Goal: Task Accomplishment & Management: Use online tool/utility

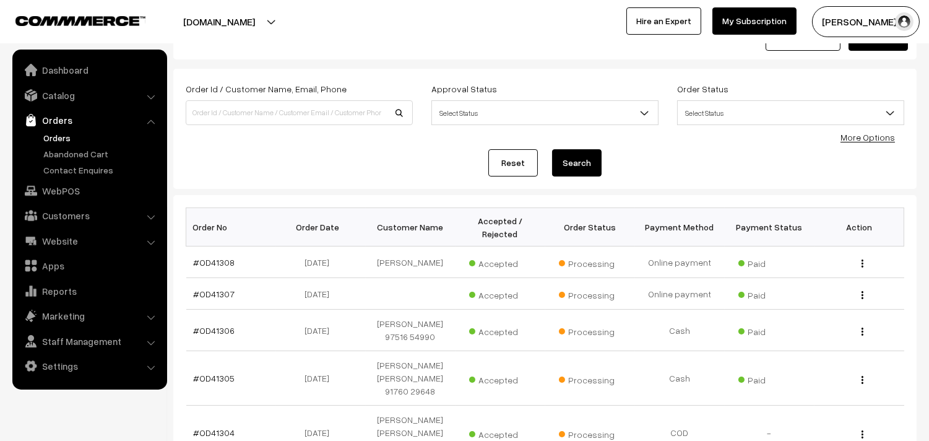
scroll to position [69, 0]
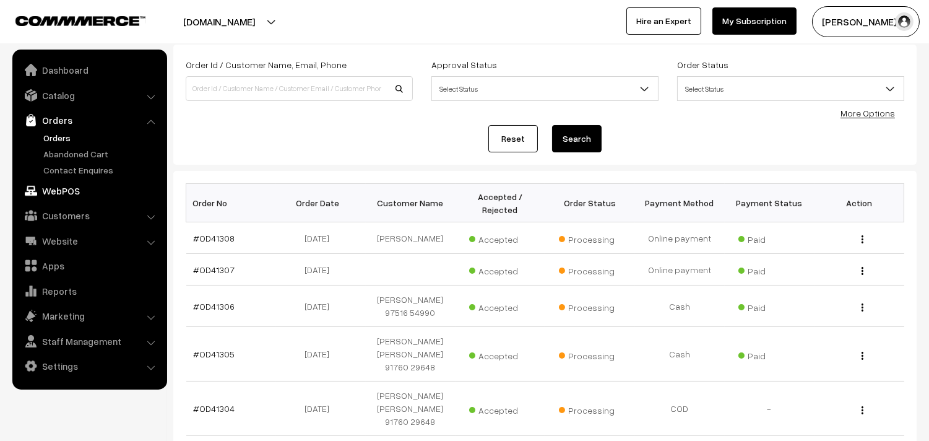
click at [87, 188] on link "WebPOS" at bounding box center [88, 190] width 147 height 22
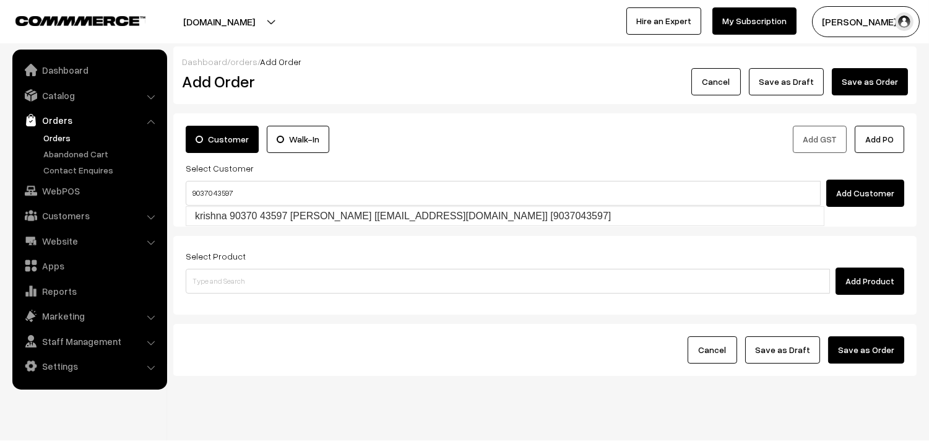
click at [207, 186] on input "90370 43597" at bounding box center [503, 193] width 635 height 25
click at [212, 206] on ul "krishna 90370 43597 Krishna [Annams43@gmail.com] [9037043597]" at bounding box center [505, 216] width 639 height 20
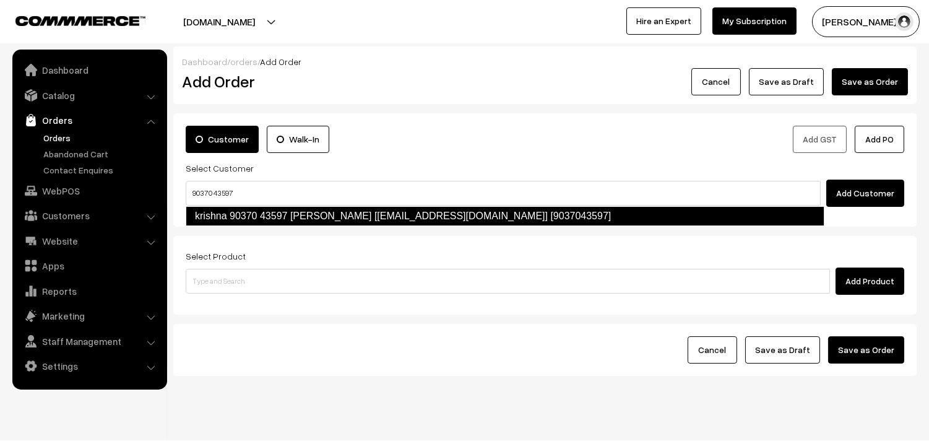
click at [214, 208] on link "krishna 90370 43597 Krishna [Annams43@gmail.com] [9037043597]" at bounding box center [505, 216] width 639 height 20
type input "90370 43597"
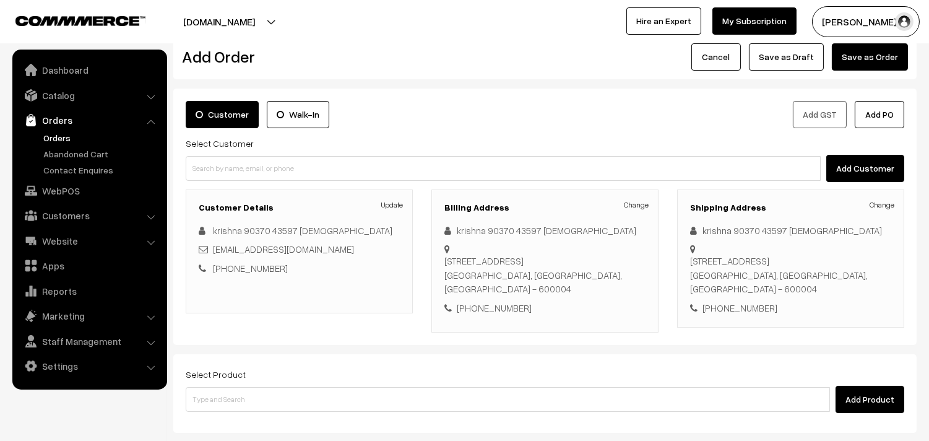
scroll to position [25, 0]
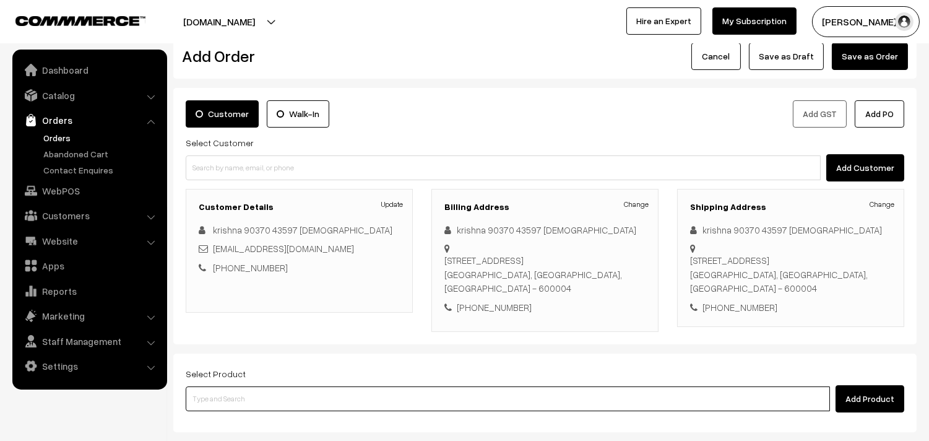
click at [252, 393] on input at bounding box center [508, 398] width 644 height 25
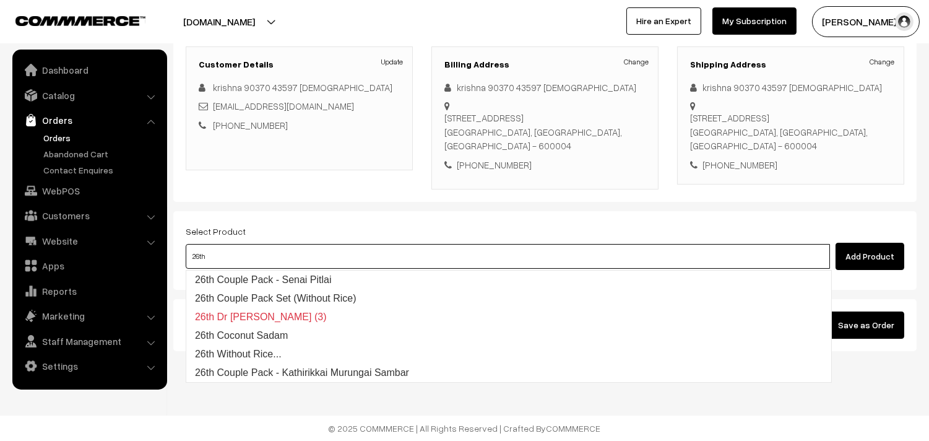
type input "26th w"
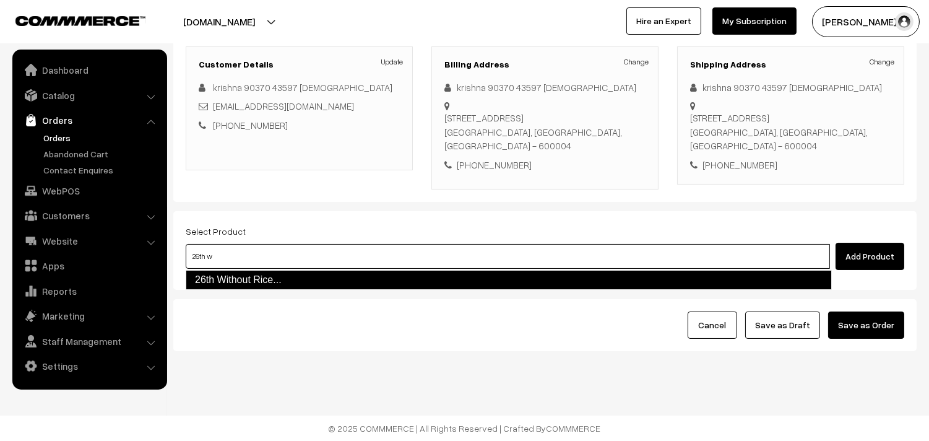
click at [252, 280] on link "26th Without Rice..." at bounding box center [509, 280] width 646 height 20
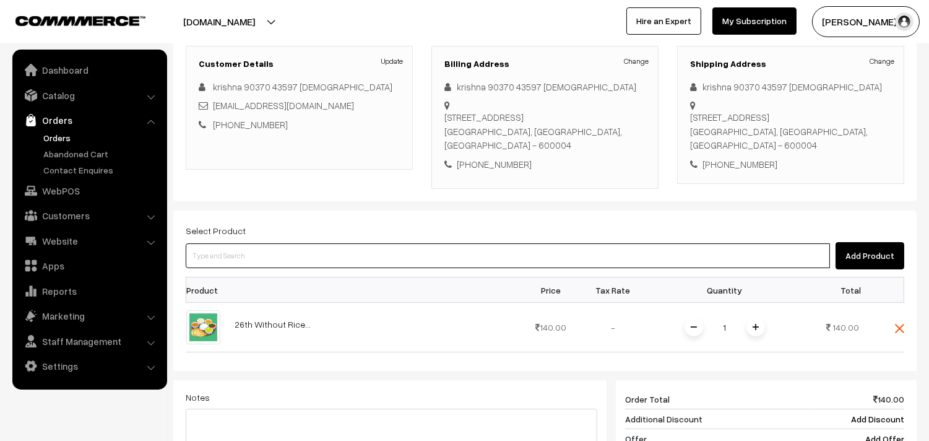
click at [238, 260] on input at bounding box center [508, 255] width 644 height 25
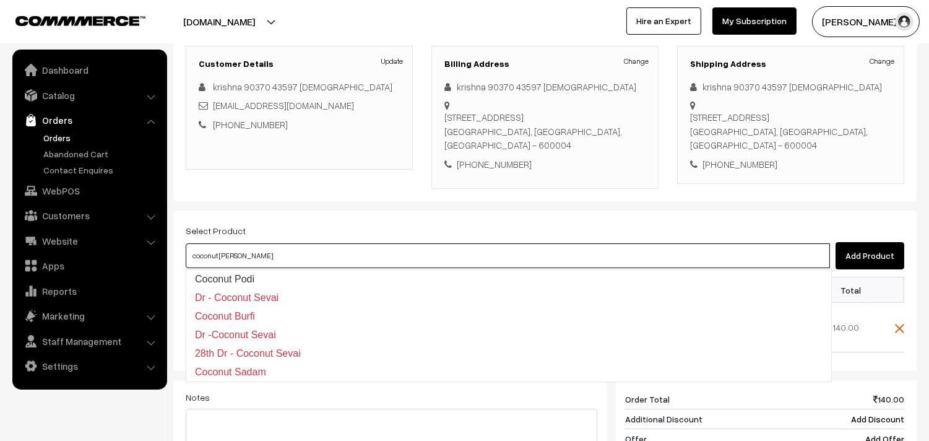
type input "coconut sadam"
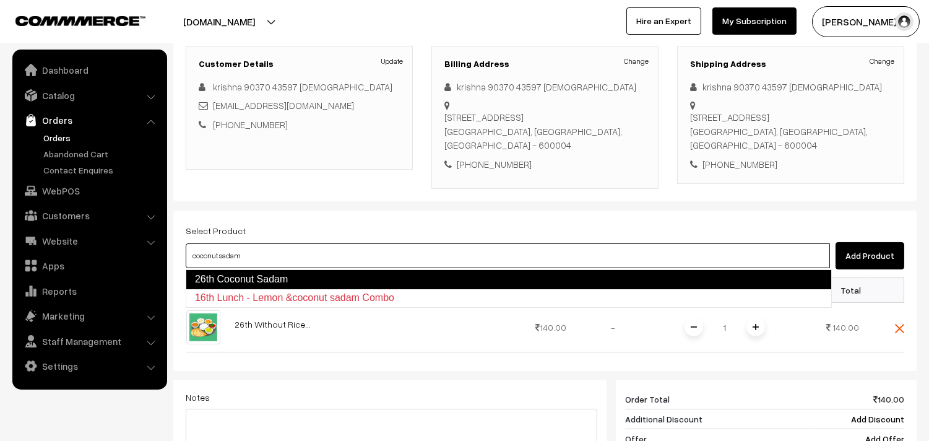
click at [237, 280] on link "26th Coconut Sadam" at bounding box center [509, 279] width 646 height 20
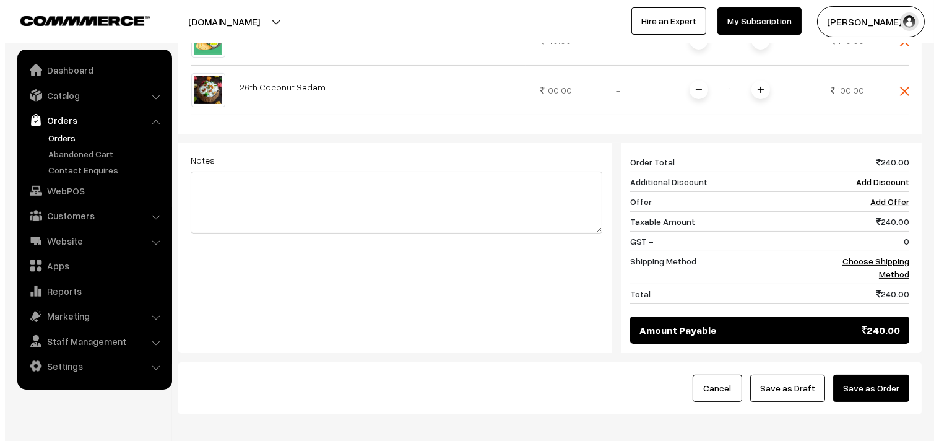
scroll to position [520, 0]
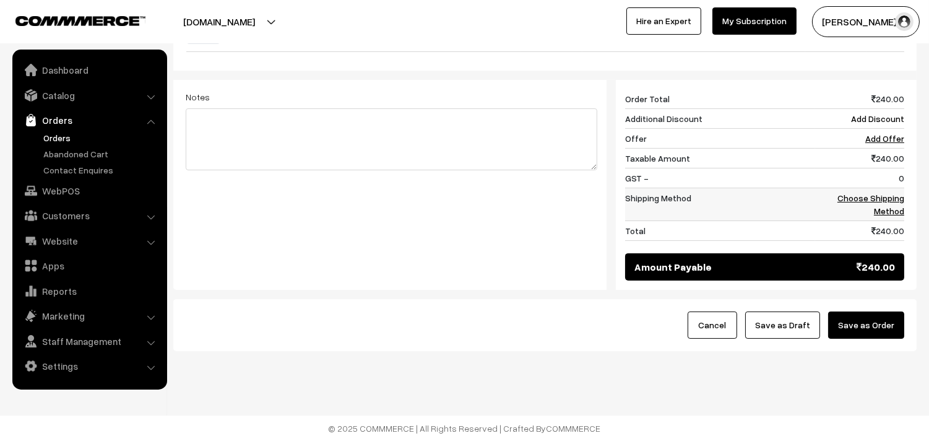
click at [875, 199] on link "Choose Shipping Method" at bounding box center [870, 204] width 67 height 24
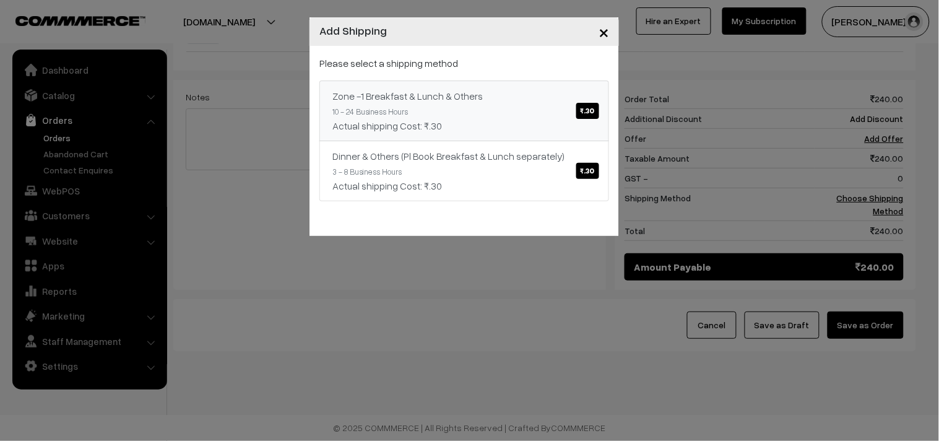
click at [576, 123] on div "Actual shipping Cost: ₹.30" at bounding box center [464, 125] width 264 height 15
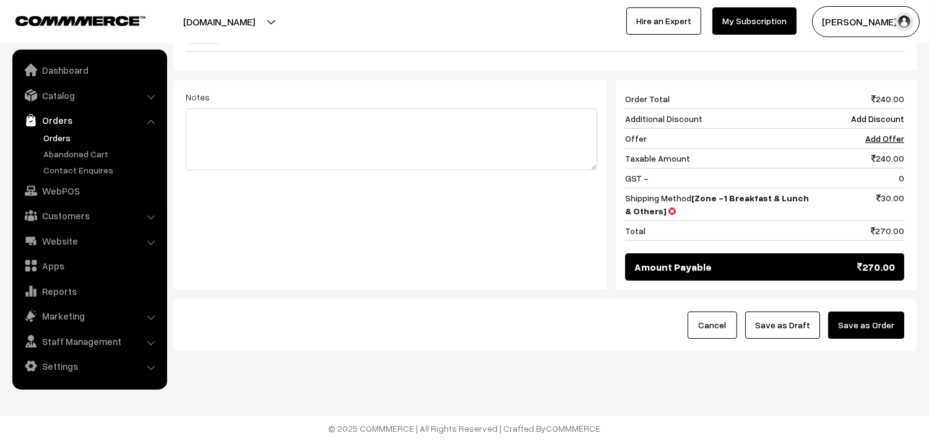
click at [867, 328] on button "Save as Order" at bounding box center [866, 324] width 76 height 27
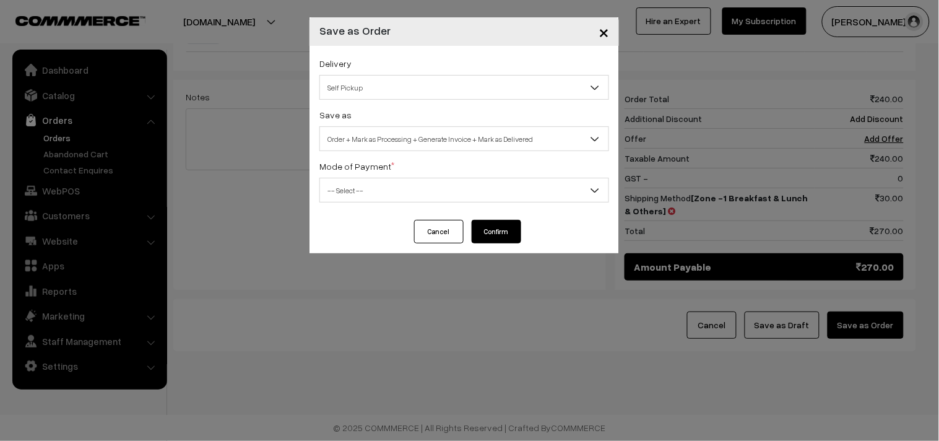
click at [374, 97] on span "Self Pickup" at bounding box center [464, 88] width 288 height 22
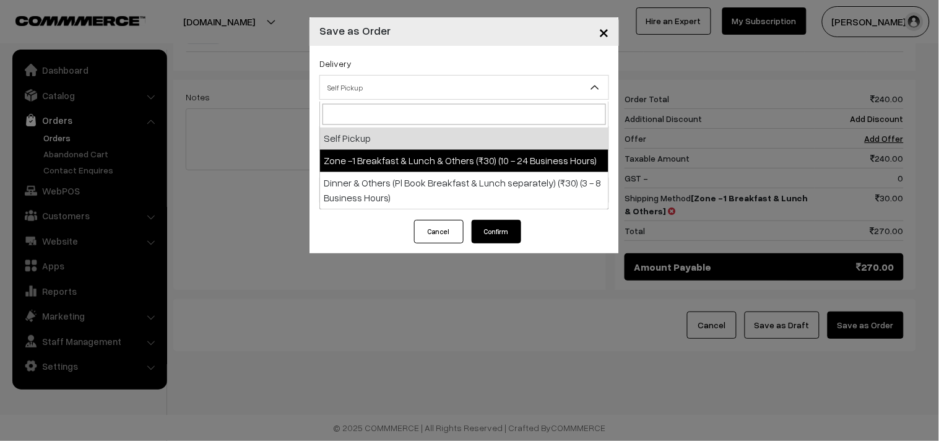
select select "ZON1"
select select "3"
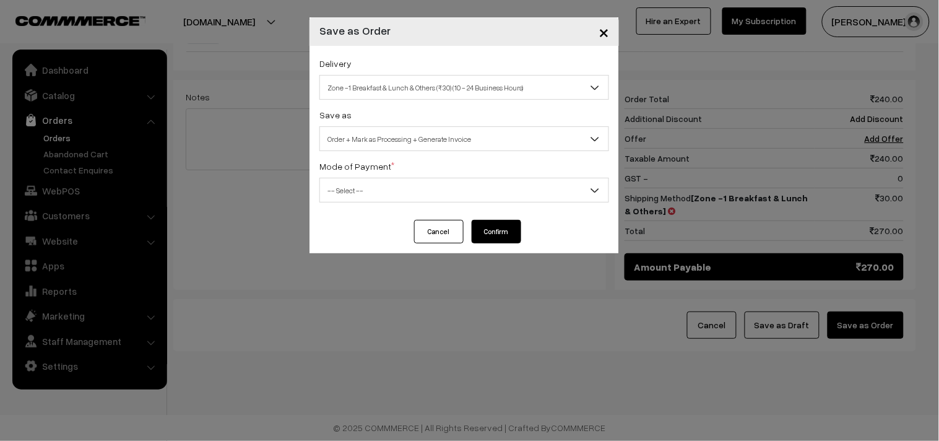
click at [397, 136] on span "Order + Mark as Processing + Generate Invoice" at bounding box center [464, 139] width 288 height 22
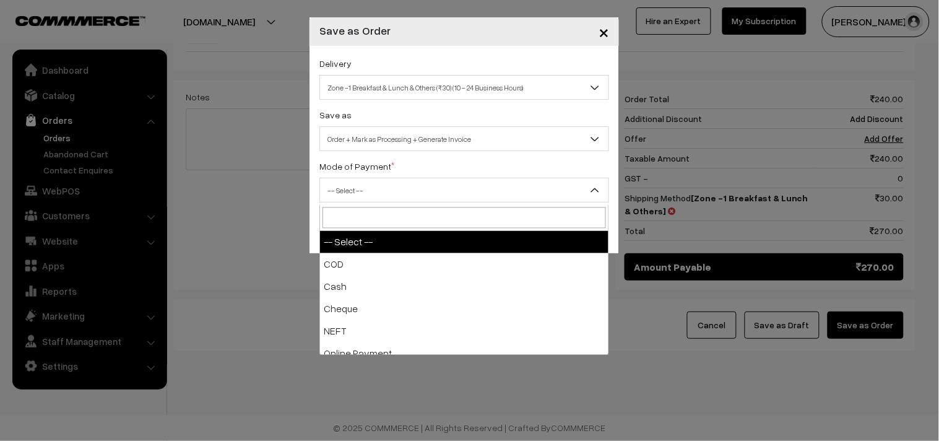
click at [374, 186] on span "-- Select --" at bounding box center [464, 190] width 288 height 22
select select "1"
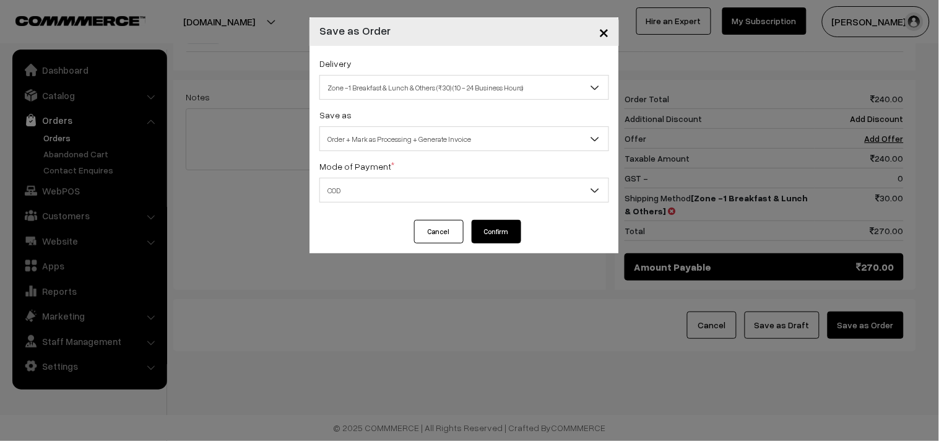
click at [505, 228] on button "Confirm" at bounding box center [495, 232] width 49 height 24
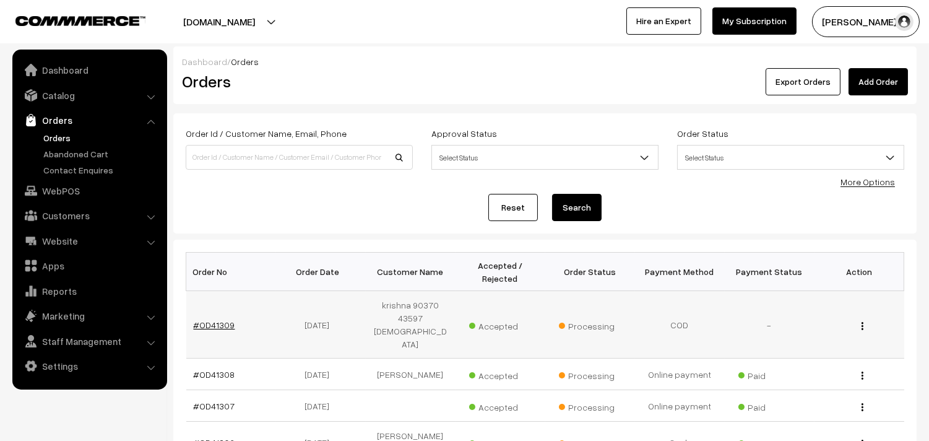
click at [223, 319] on link "#OD41309" at bounding box center [214, 324] width 41 height 11
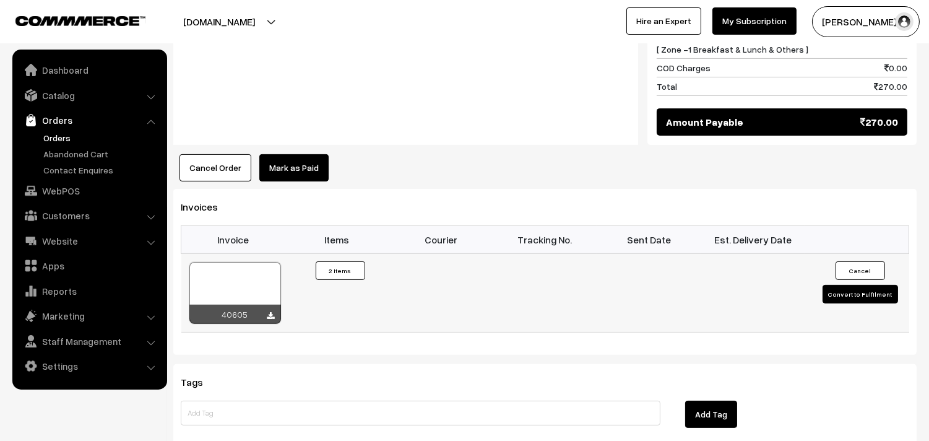
scroll to position [756, 0]
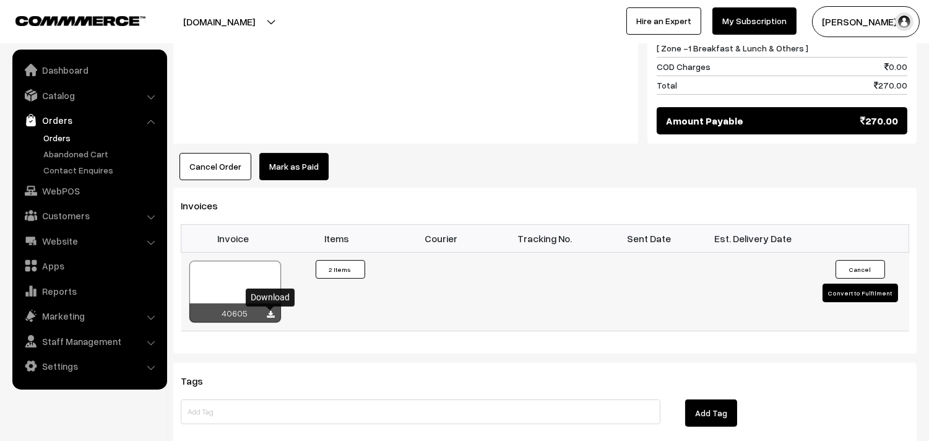
click at [269, 317] on icon at bounding box center [270, 315] width 7 height 8
click at [75, 194] on link "WebPOS" at bounding box center [88, 190] width 147 height 22
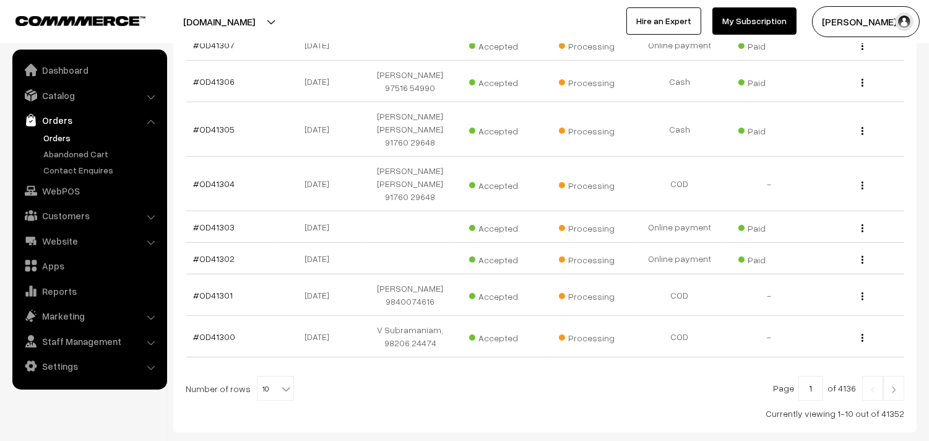
scroll to position [361, 0]
click at [57, 135] on link "Orders" at bounding box center [101, 137] width 123 height 13
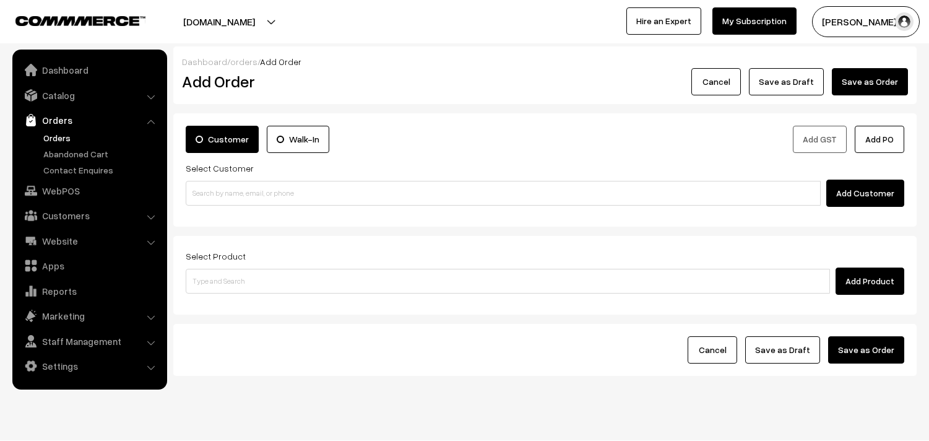
click at [276, 207] on div "Add Customer" at bounding box center [545, 192] width 718 height 27
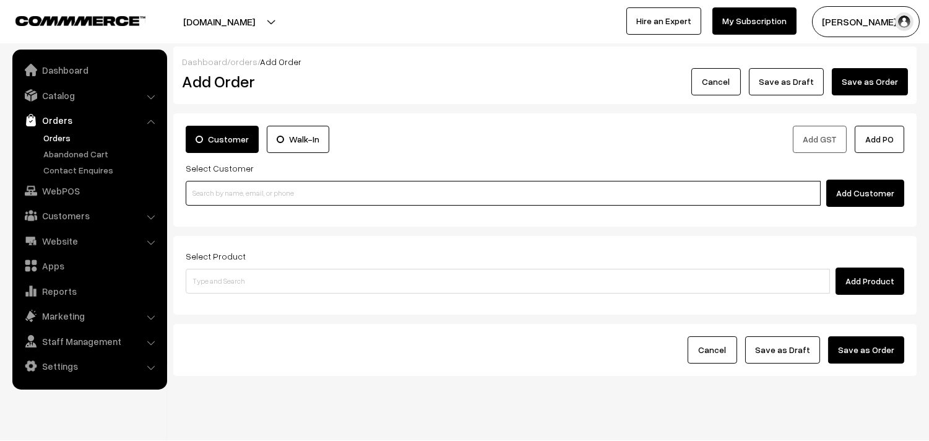
click at [264, 203] on input at bounding box center [503, 193] width 635 height 25
paste input "98844 57026"
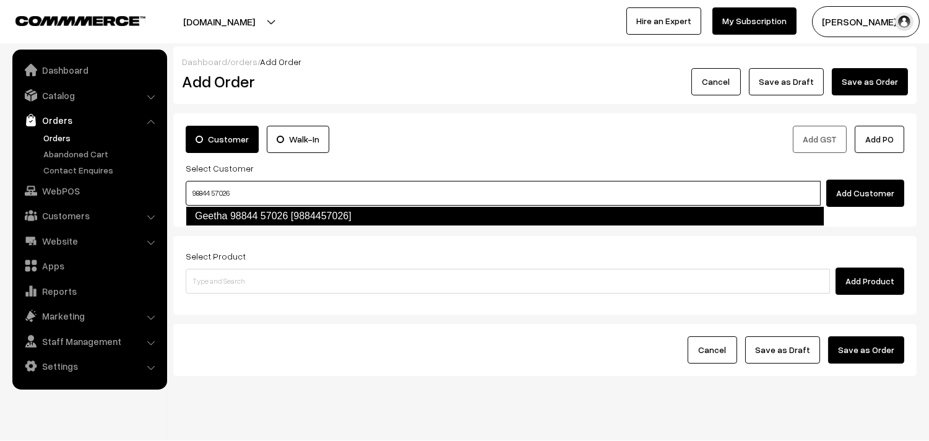
click at [221, 212] on link "Geetha 98844 57026 [9884457026]" at bounding box center [505, 216] width 639 height 20
type input "98844 57026"
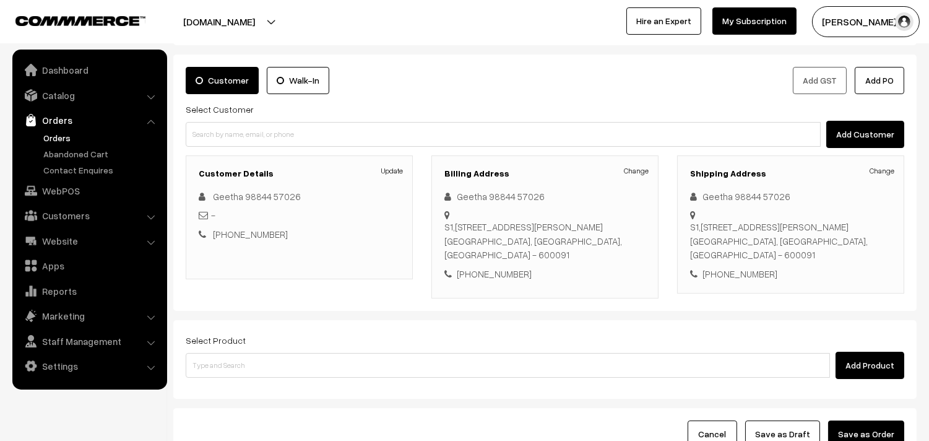
scroll to position [114, 0]
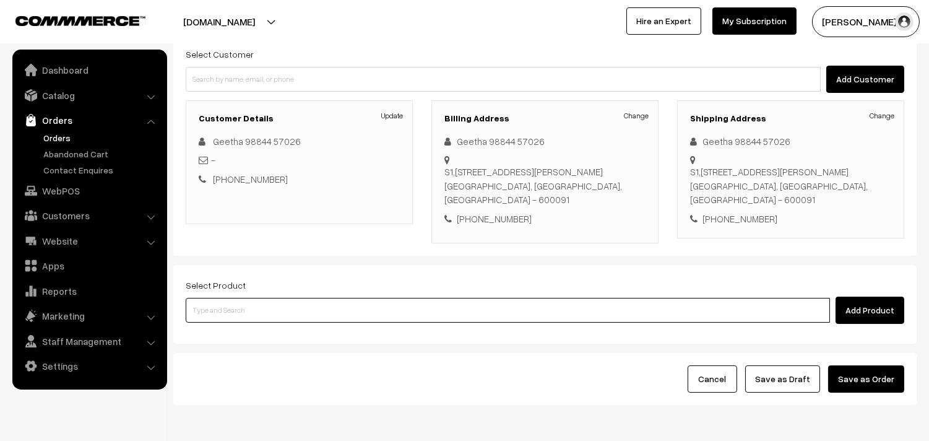
drag, startPoint x: 247, startPoint y: 328, endPoint x: 298, endPoint y: 286, distance: 65.4
click at [255, 322] on input at bounding box center [508, 310] width 644 height 25
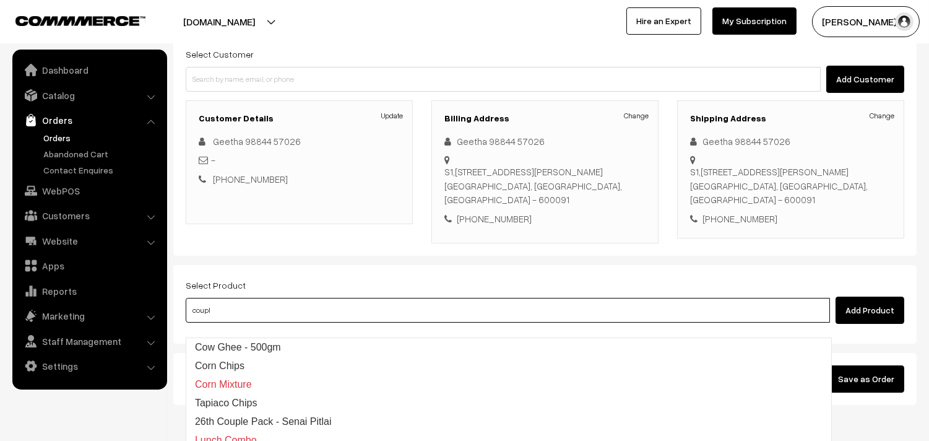
type input "couple"
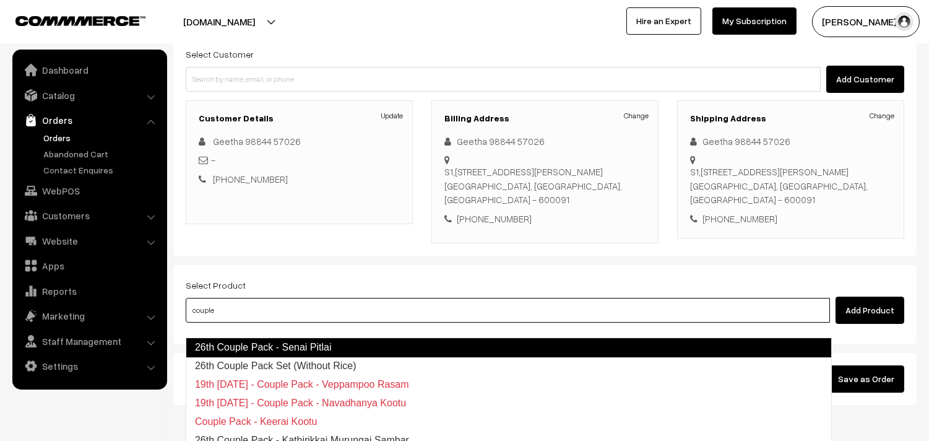
click at [300, 345] on link "26th Couple Pack - Senai Pitlai" at bounding box center [509, 347] width 646 height 20
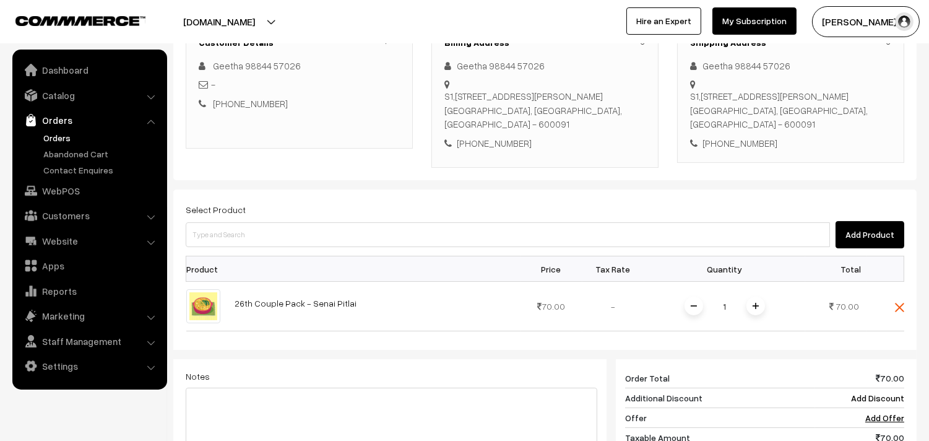
scroll to position [251, 0]
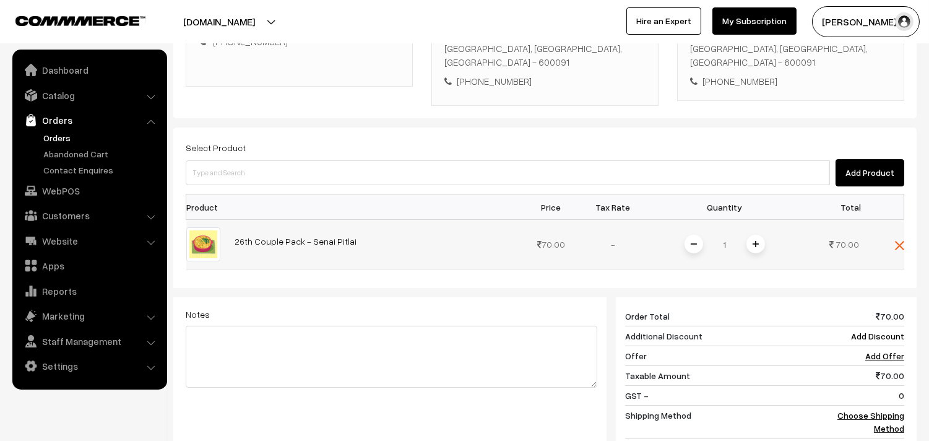
click at [891, 257] on td at bounding box center [885, 244] width 37 height 49
click at [898, 250] on img at bounding box center [899, 245] width 9 height 9
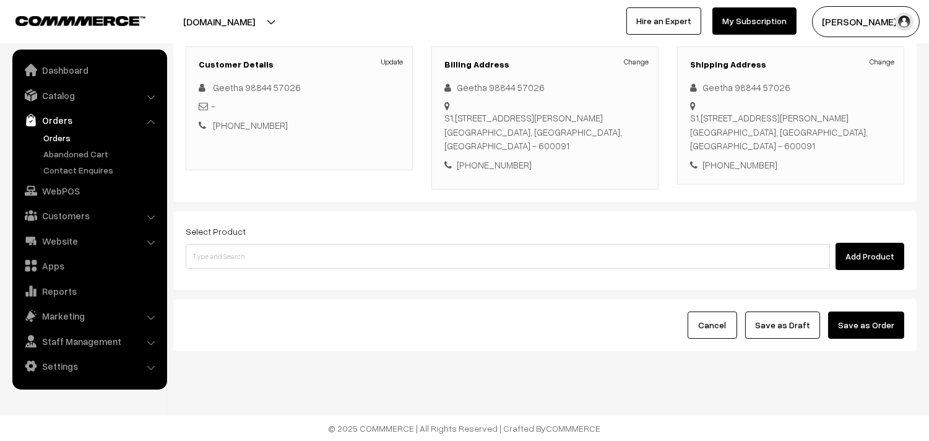
scroll to position [183, 0]
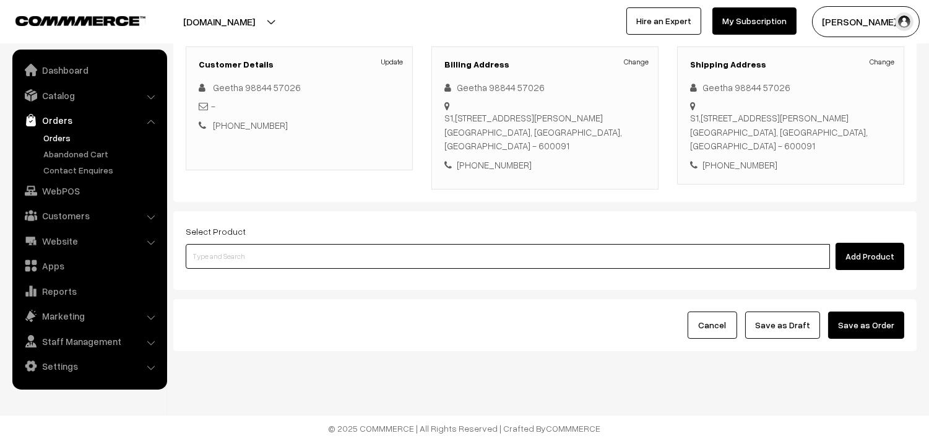
click at [220, 262] on input at bounding box center [508, 256] width 644 height 25
type input "couple"
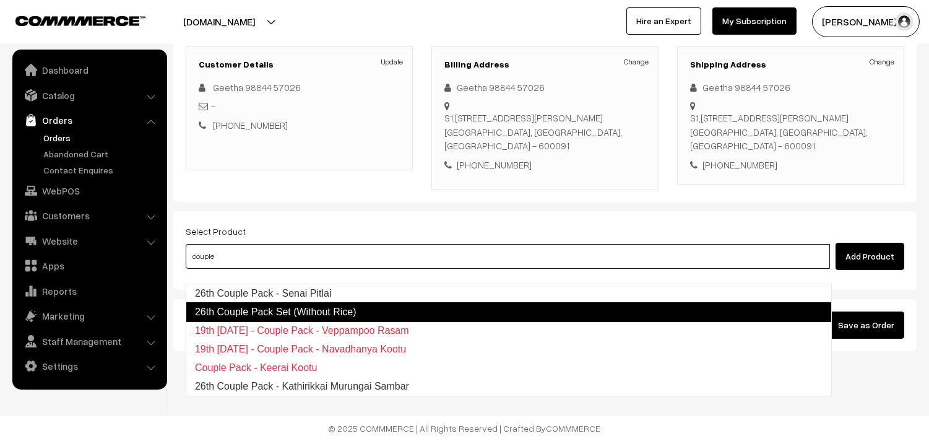
click at [236, 302] on link "26th Couple Pack Set (Without Rice)" at bounding box center [509, 312] width 646 height 20
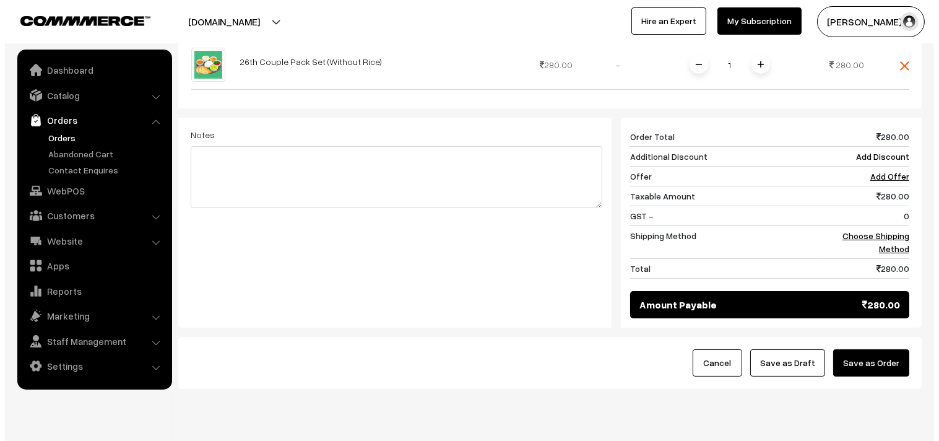
scroll to position [484, 0]
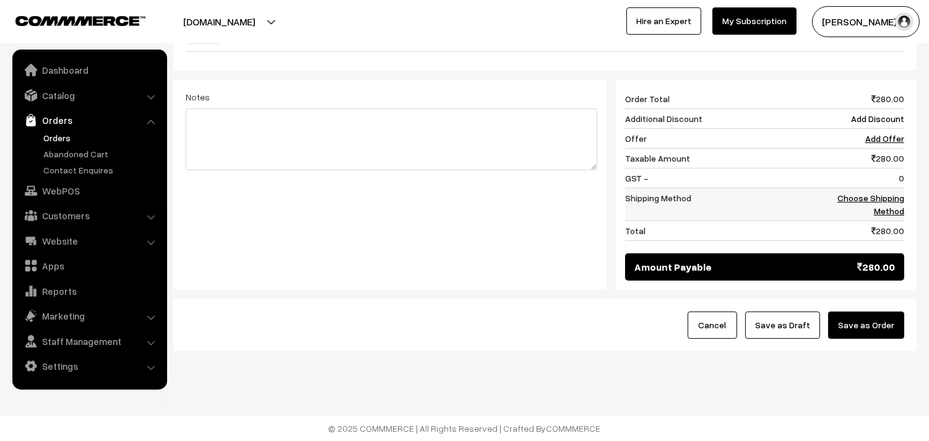
click at [888, 199] on link "Choose Shipping Method" at bounding box center [870, 204] width 67 height 24
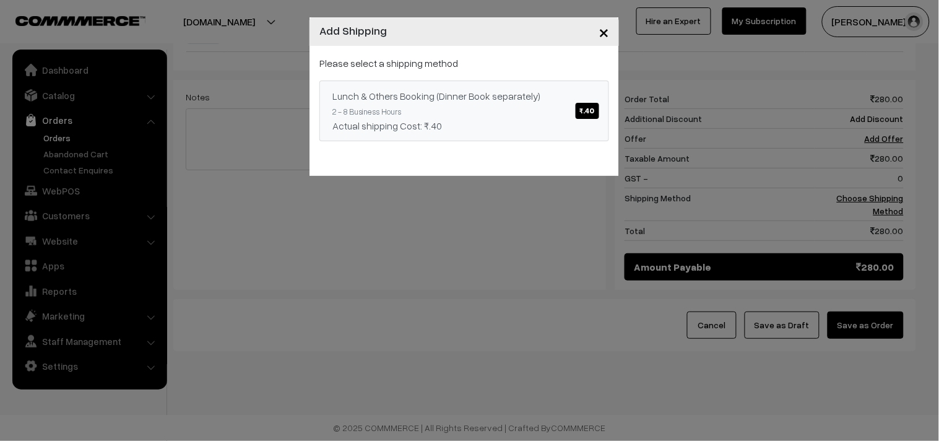
click at [577, 113] on span "₹.40" at bounding box center [587, 111] width 24 height 16
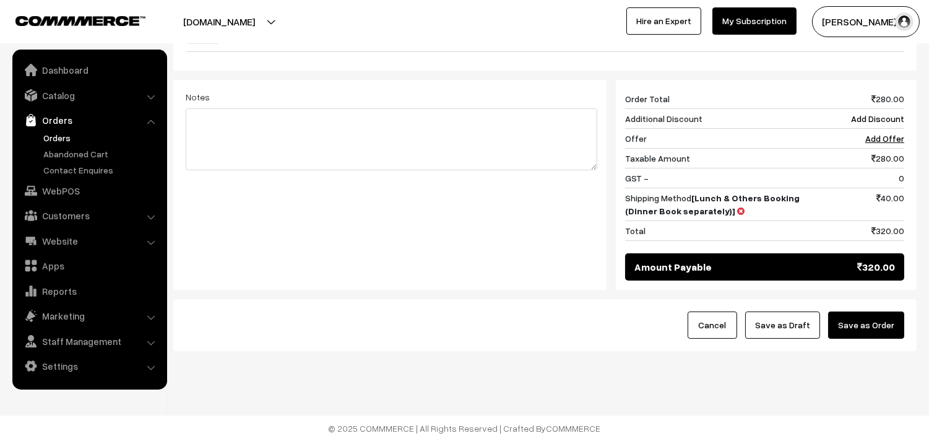
click at [852, 322] on button "Save as Order" at bounding box center [866, 324] width 76 height 27
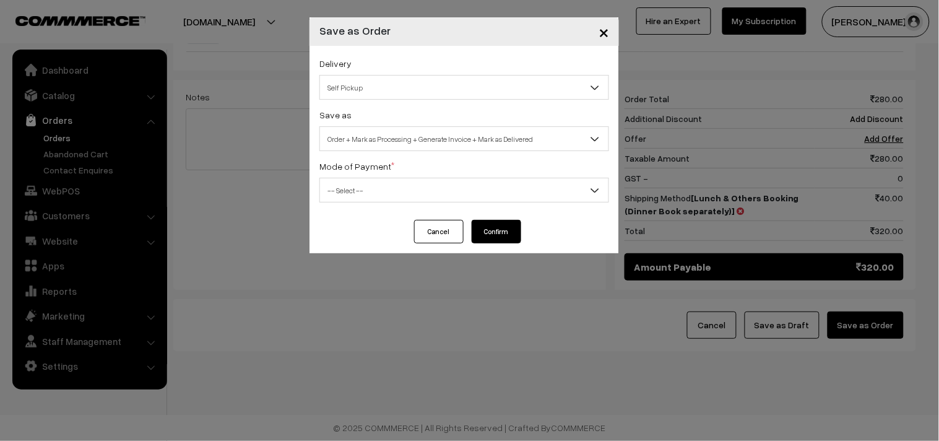
click at [362, 99] on span "Self Pickup" at bounding box center [464, 87] width 290 height 25
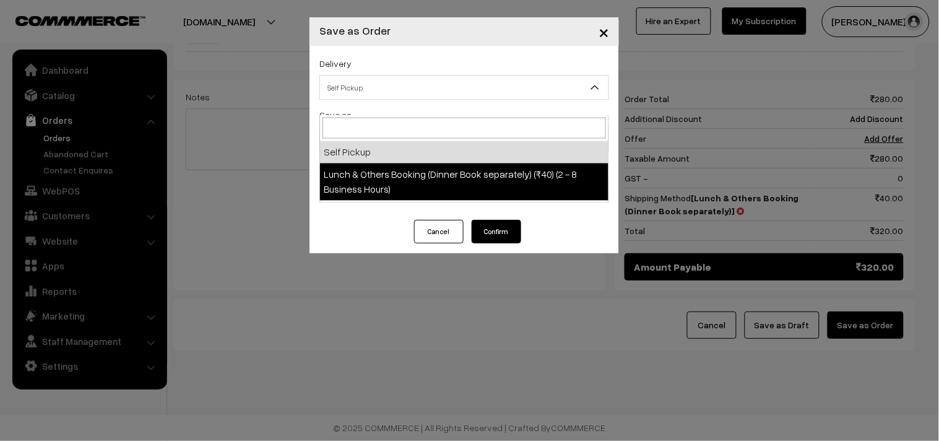
select select "LOB1"
select select "3"
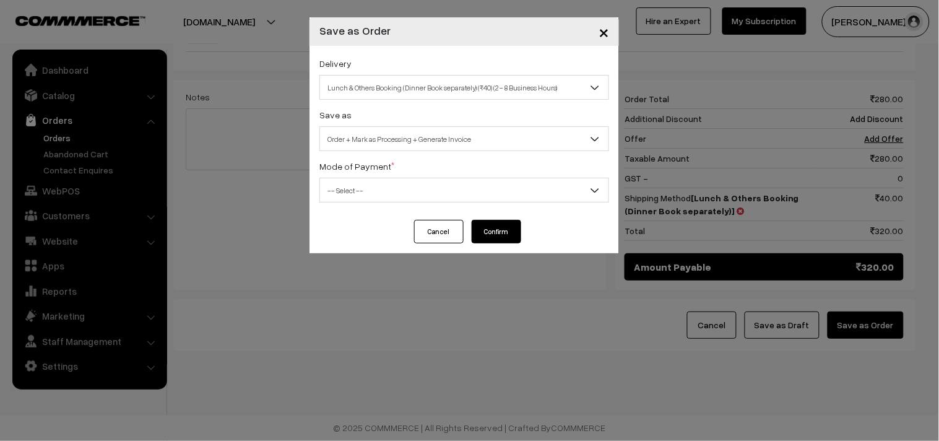
click at [428, 136] on span "Order + Mark as Processing + Generate Invoice" at bounding box center [464, 139] width 288 height 22
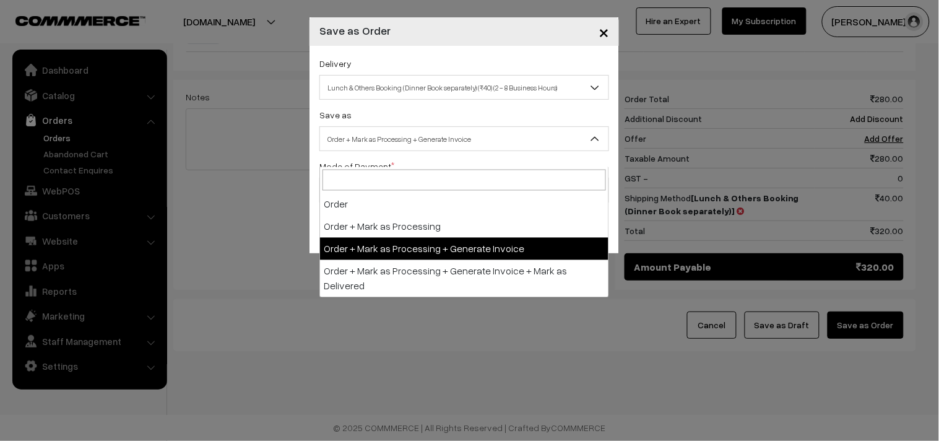
drag, startPoint x: 447, startPoint y: 232, endPoint x: 405, endPoint y: 202, distance: 51.4
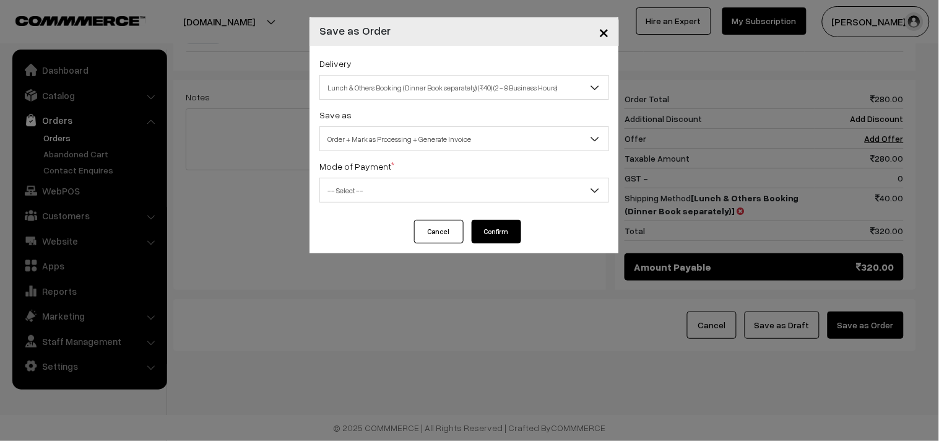
drag, startPoint x: 381, startPoint y: 184, endPoint x: 376, endPoint y: 189, distance: 6.6
click at [380, 184] on span "-- Select --" at bounding box center [464, 190] width 288 height 22
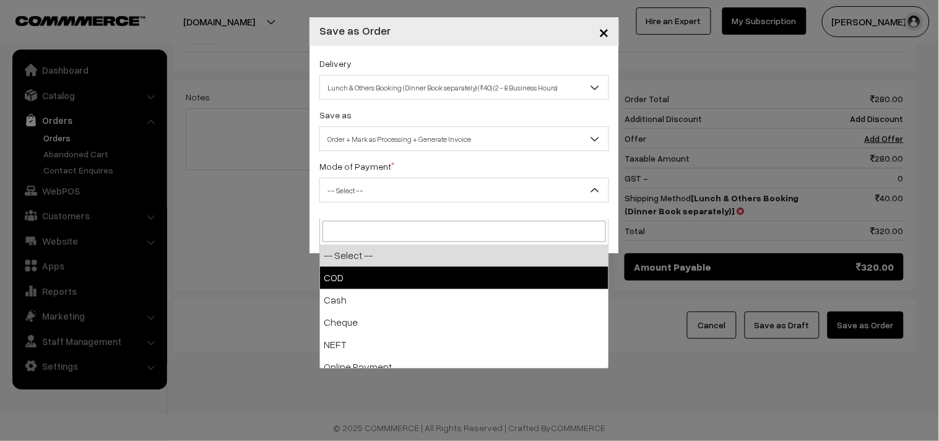
drag, startPoint x: 367, startPoint y: 249, endPoint x: 363, endPoint y: 255, distance: 6.7
select select "1"
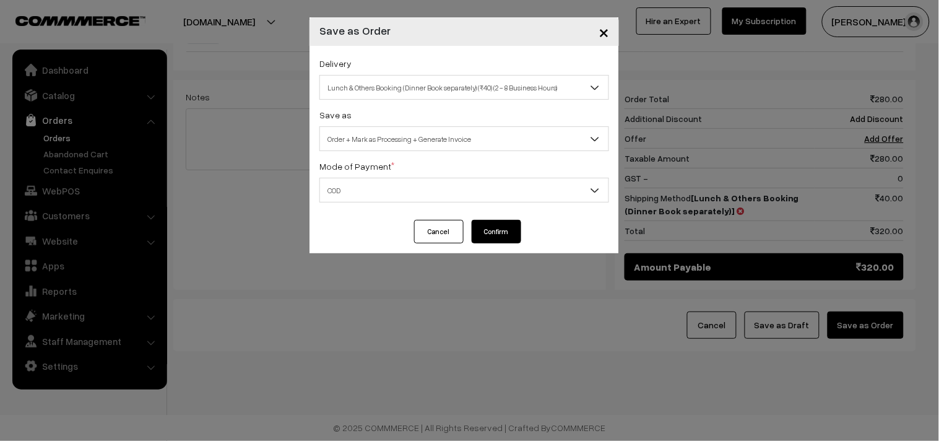
click at [514, 231] on button "Confirm" at bounding box center [495, 232] width 49 height 24
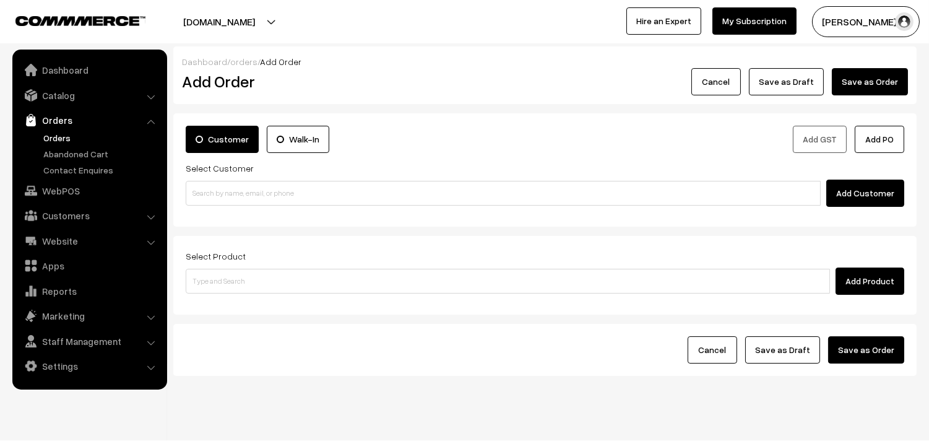
click at [63, 132] on link "Orders" at bounding box center [101, 137] width 123 height 13
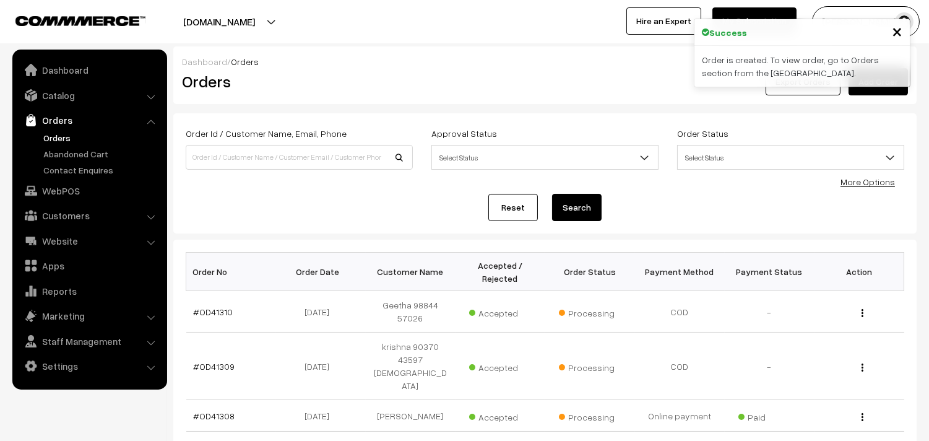
click at [218, 312] on link "#OD41310" at bounding box center [214, 311] width 40 height 11
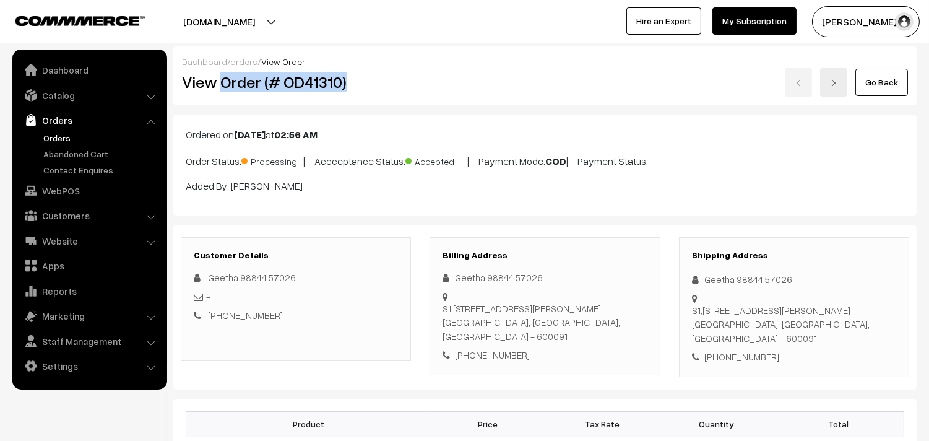
click at [392, 88] on h2 "View Order (# OD41310)" at bounding box center [297, 81] width 230 height 19
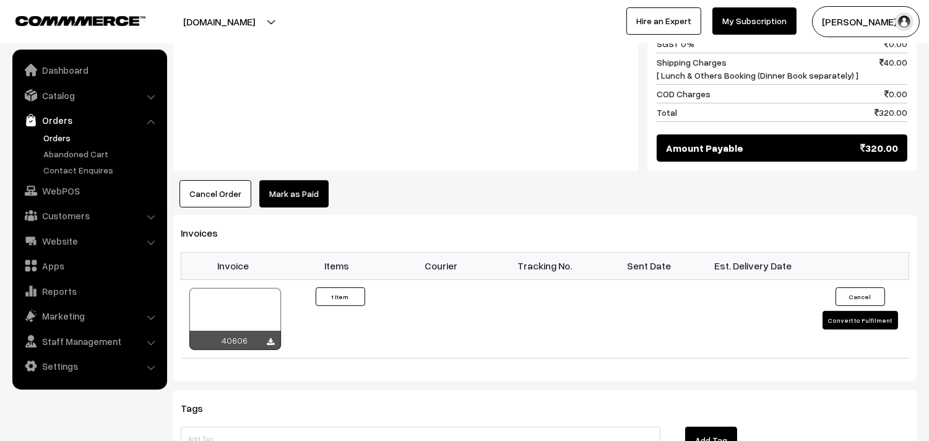
scroll to position [756, 0]
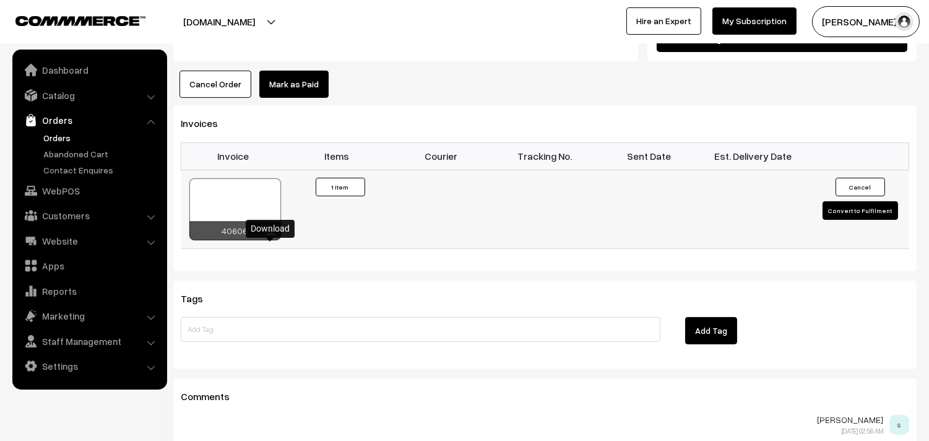
click at [270, 236] on icon at bounding box center [270, 232] width 7 height 8
click at [81, 189] on link "WebPOS" at bounding box center [88, 190] width 147 height 22
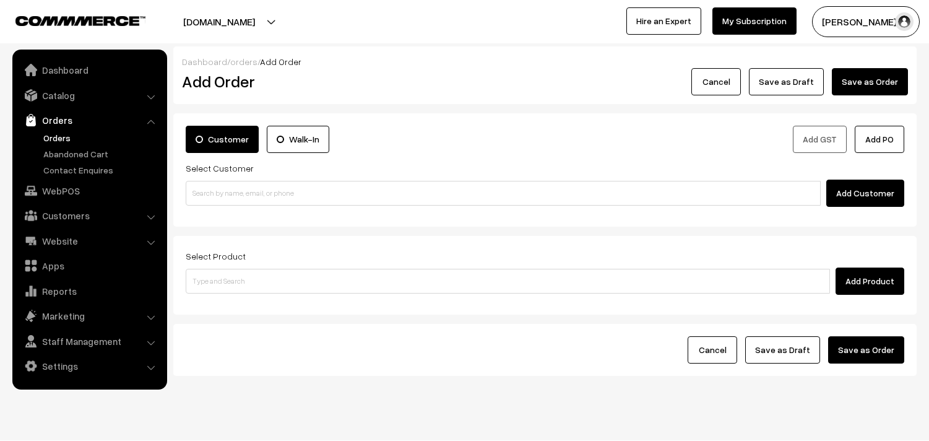
click at [295, 196] on input at bounding box center [503, 193] width 635 height 25
click at [226, 210] on link "V.[PERSON_NAME] 90941 79909 [9094179909]" at bounding box center [504, 216] width 637 height 19
type input "90941 79909"
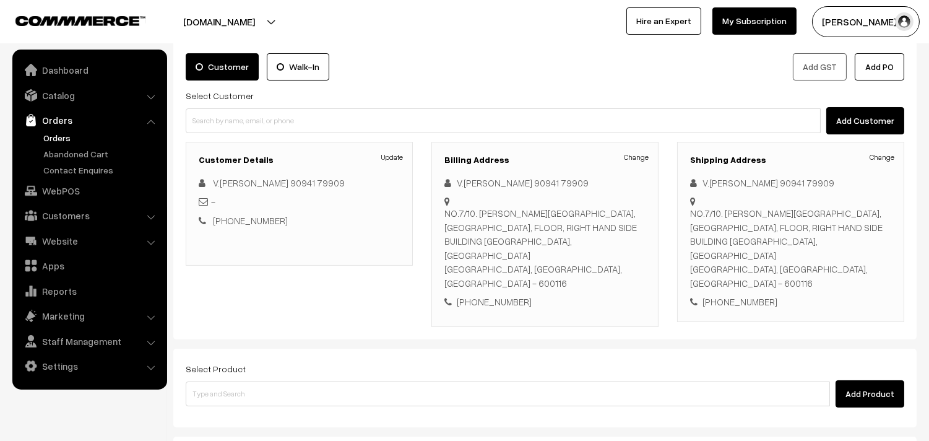
scroll to position [183, 0]
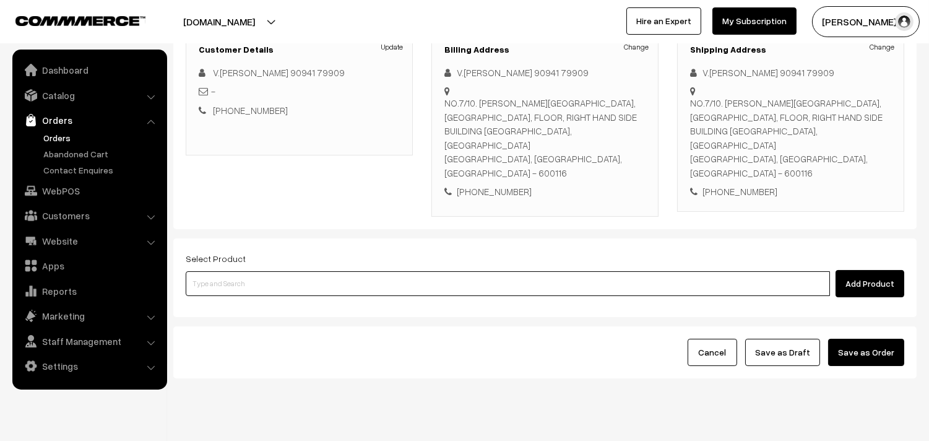
drag, startPoint x: 263, startPoint y: 256, endPoint x: 264, endPoint y: 249, distance: 6.8
click at [263, 271] on input at bounding box center [508, 283] width 644 height 25
type input "kozhu"
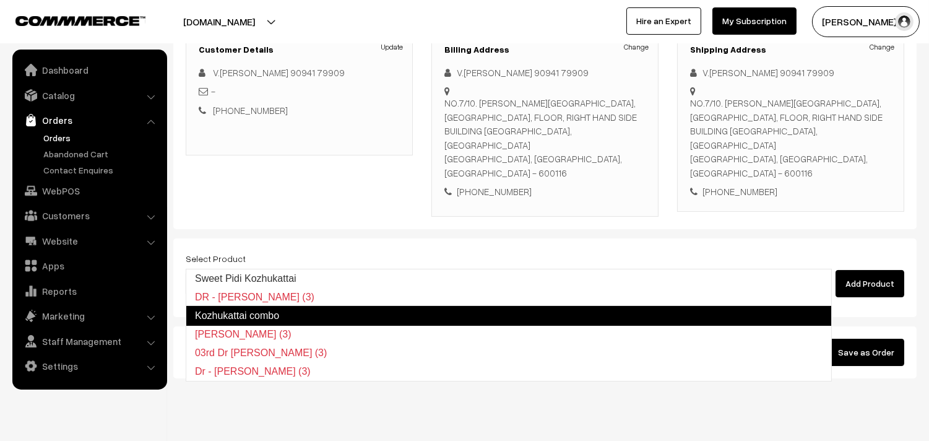
click at [257, 310] on link "Kozhukattai combo" at bounding box center [509, 316] width 646 height 20
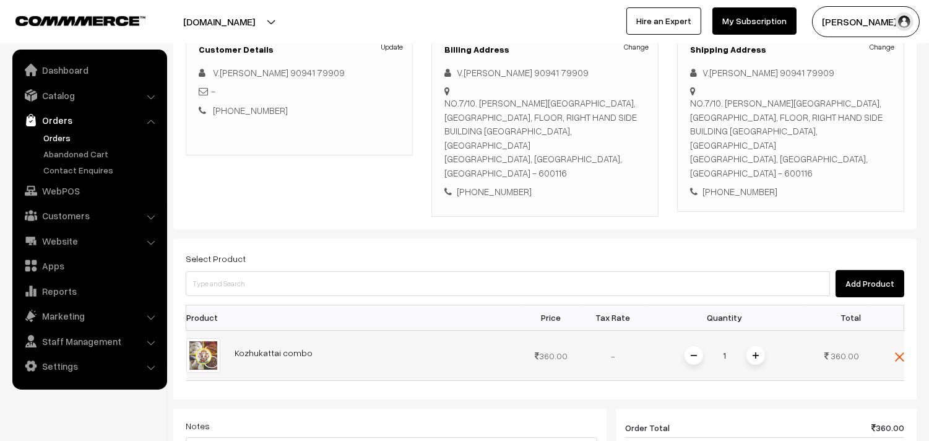
click at [753, 352] on img at bounding box center [755, 355] width 6 height 6
click at [895, 352] on img at bounding box center [899, 356] width 9 height 9
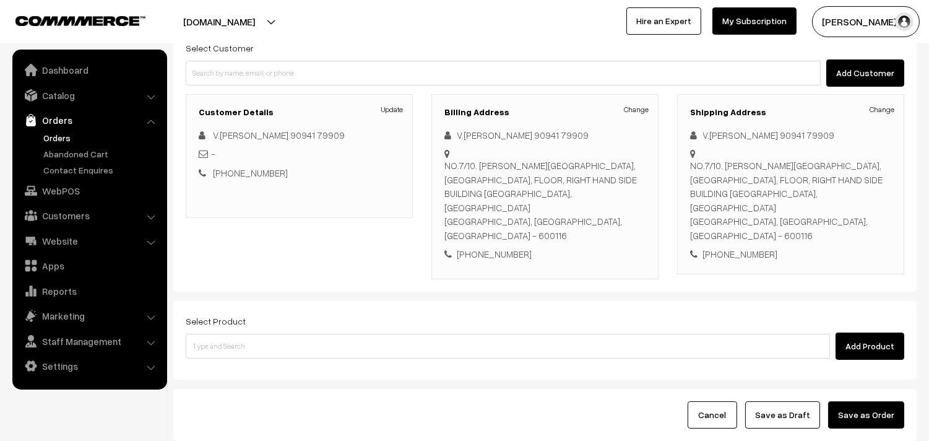
scroll to position [0, 0]
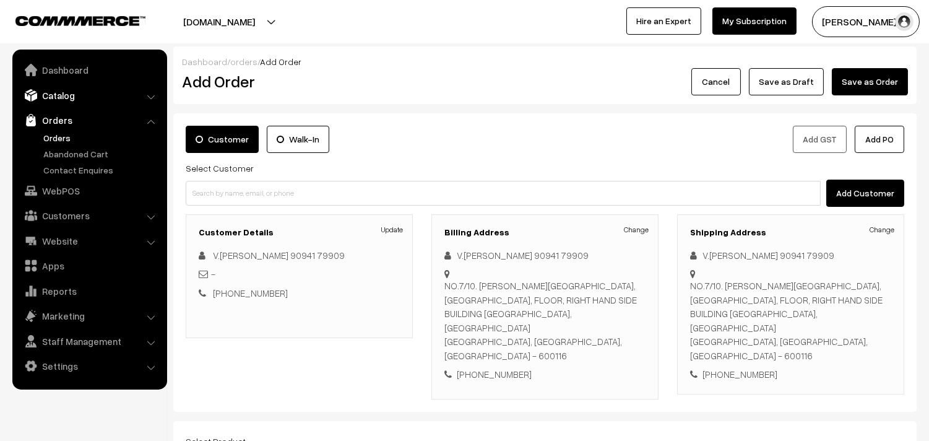
click at [81, 97] on link "Catalog" at bounding box center [88, 95] width 147 height 22
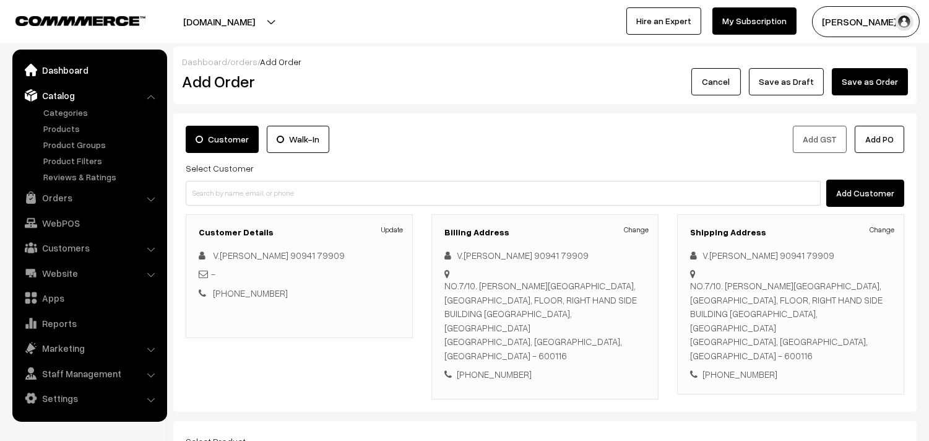
click at [74, 72] on link "Dashboard" at bounding box center [88, 70] width 147 height 22
